Goal: Task Accomplishment & Management: Use online tool/utility

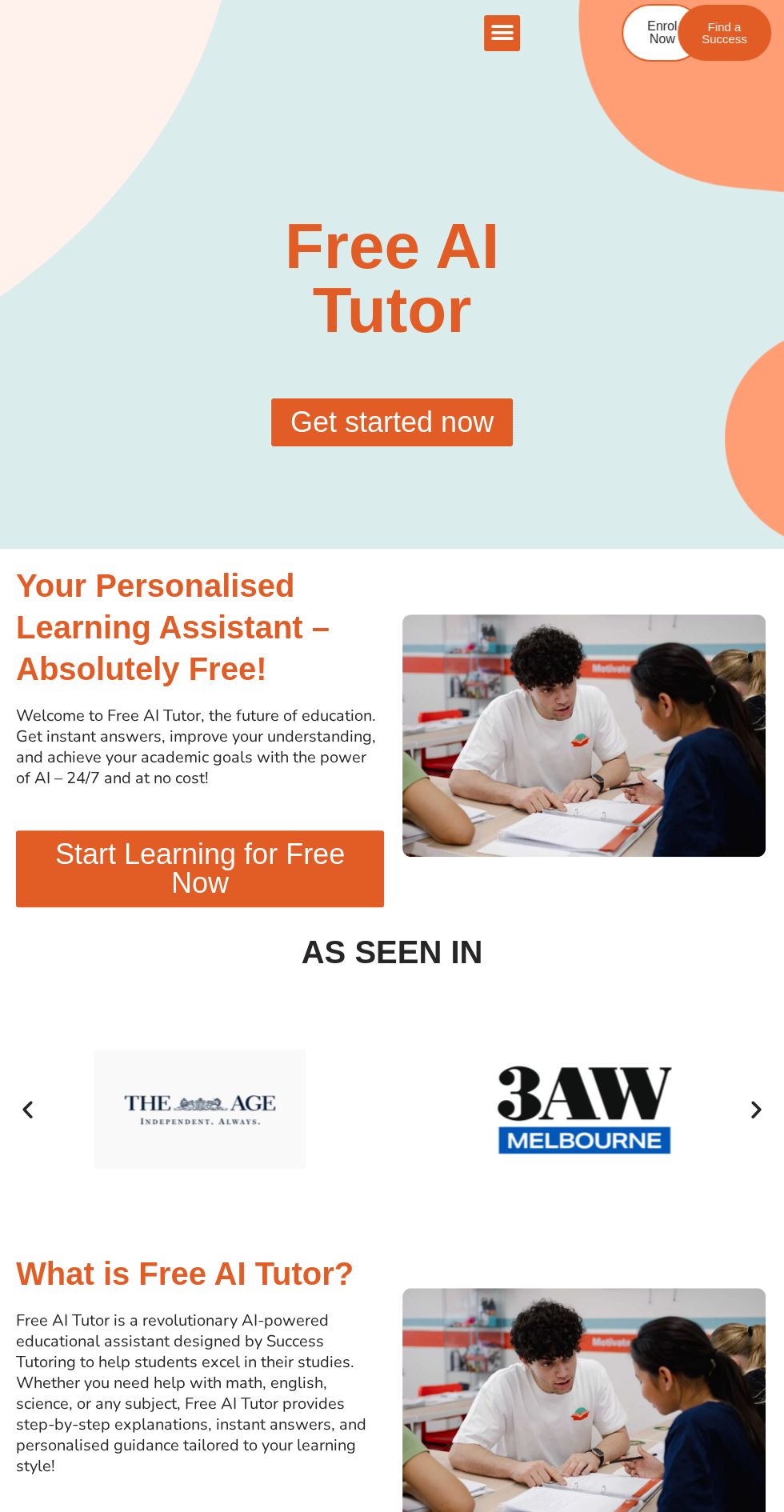
click at [340, 420] on span "Get started now" at bounding box center [392, 422] width 203 height 28
